Goal: Transaction & Acquisition: Purchase product/service

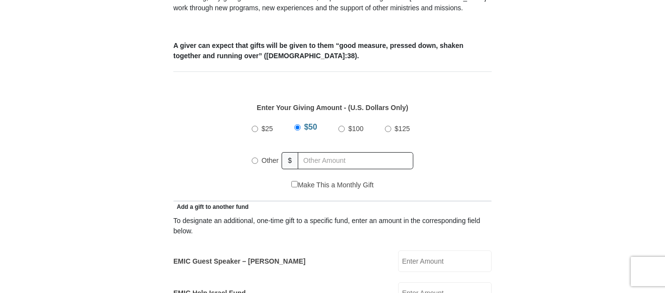
scroll to position [393, 0]
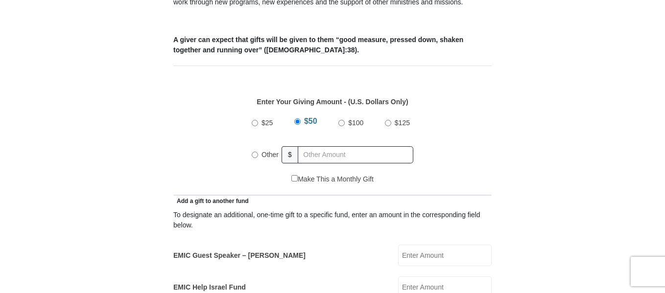
click at [256, 152] on input "Other" at bounding box center [255, 155] width 6 height 6
radio input "true"
type input "10.00"
click at [464, 156] on div "$25 $50 $100 $125 Other $ 10.00" at bounding box center [333, 143] width 308 height 64
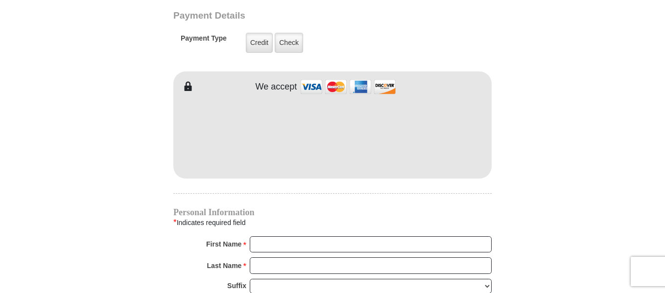
scroll to position [810, 0]
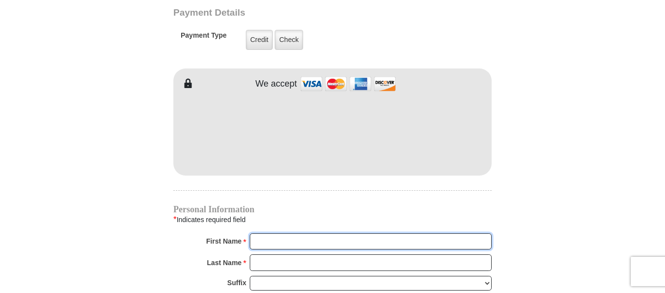
type input "[PERSON_NAME]"
type input "[GEOGRAPHIC_DATA]"
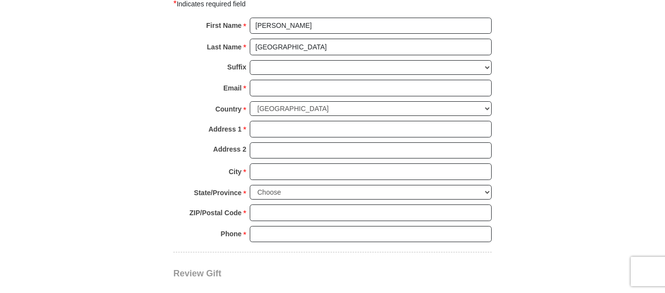
scroll to position [1029, 0]
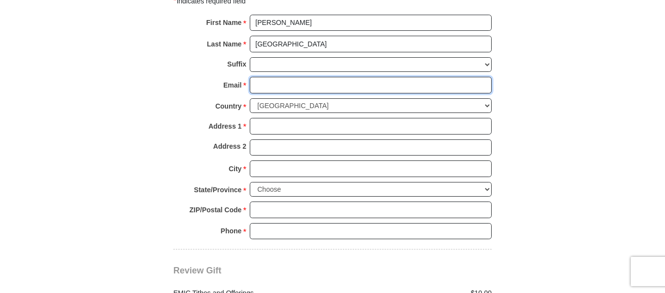
click at [305, 77] on input "Email *" at bounding box center [371, 85] width 242 height 17
type input "[EMAIL_ADDRESS][DOMAIN_NAME]"
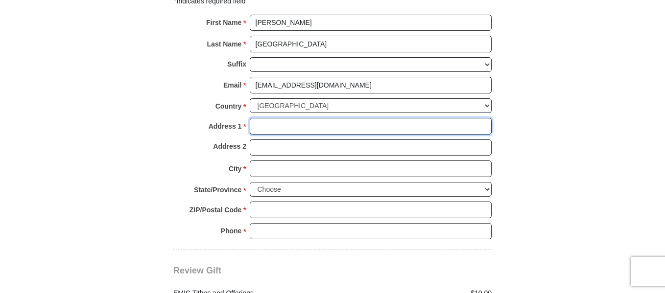
type input "[STREET_ADDRESS]"
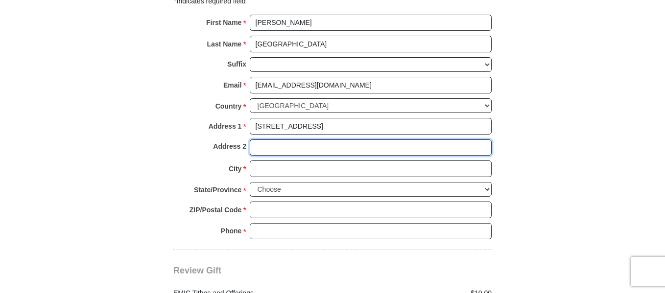
type input "apartment 102"
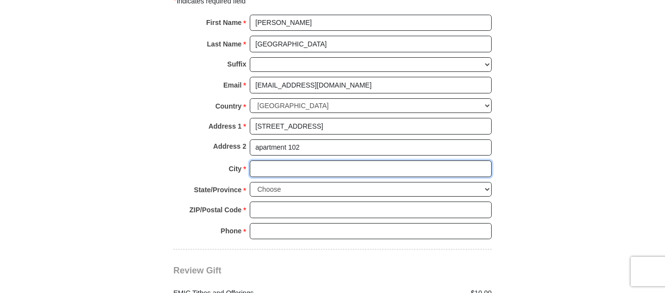
type input "[GEOGRAPHIC_DATA]"
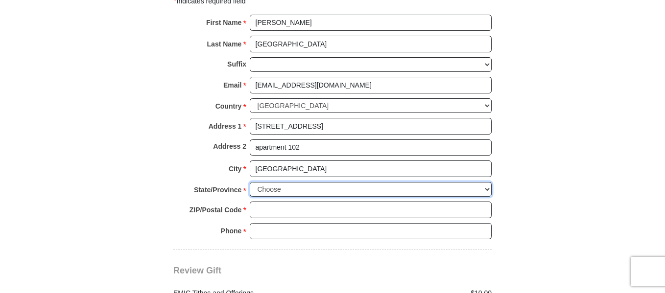
select select "MN"
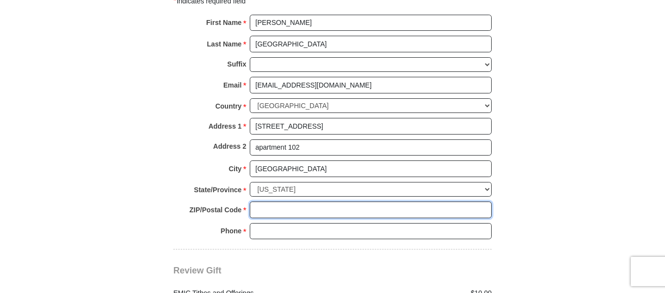
type input "55371"
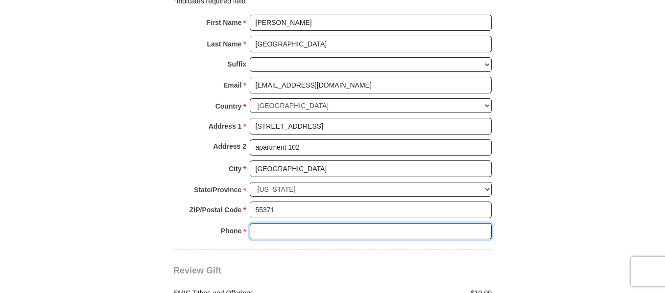
type input "3202479555"
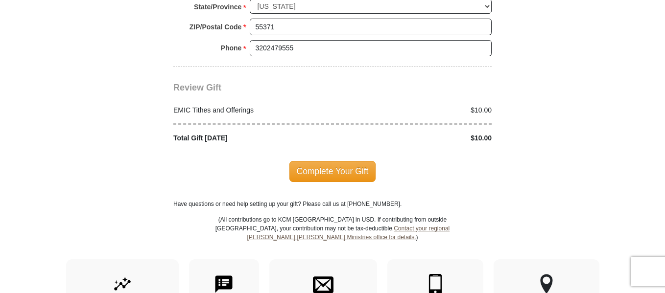
scroll to position [1218, 0]
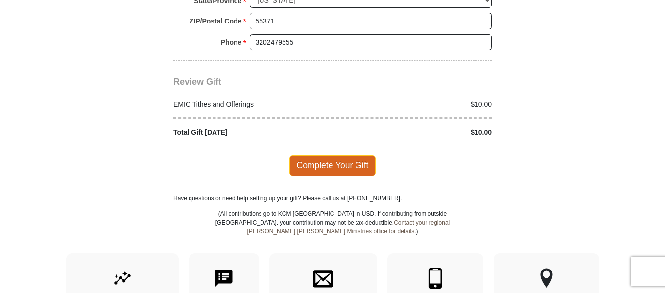
click at [333, 155] on span "Complete Your Gift" at bounding box center [332, 165] width 87 height 21
